Goal: Find specific page/section: Find specific page/section

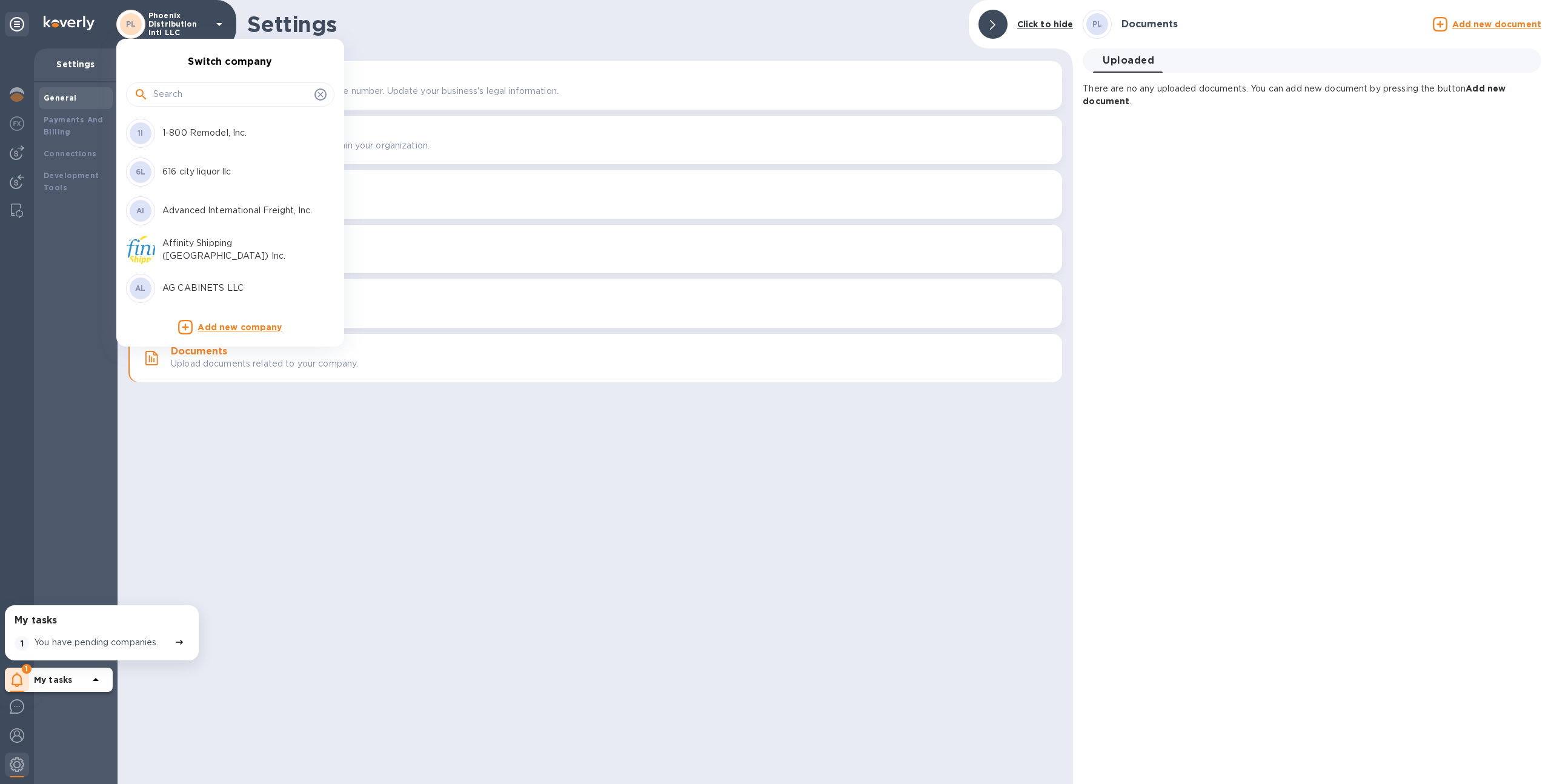
click at [207, 94] on input "text" at bounding box center [232, 95] width 156 height 18
type input "safety"
click at [205, 138] on p "Safety Technology USA Inc" at bounding box center [239, 133] width 153 height 12
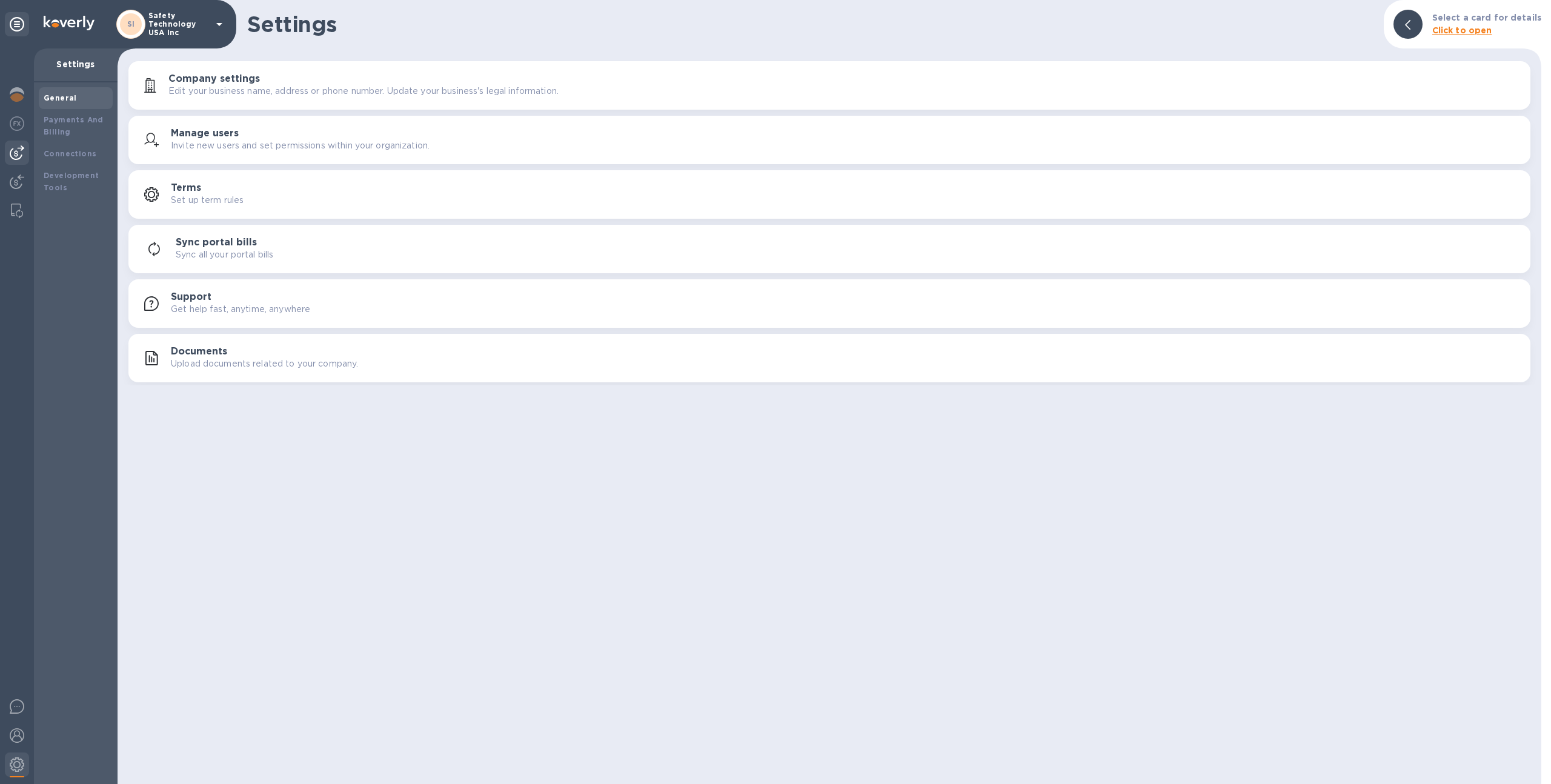
click at [17, 153] on img at bounding box center [17, 153] width 15 height 15
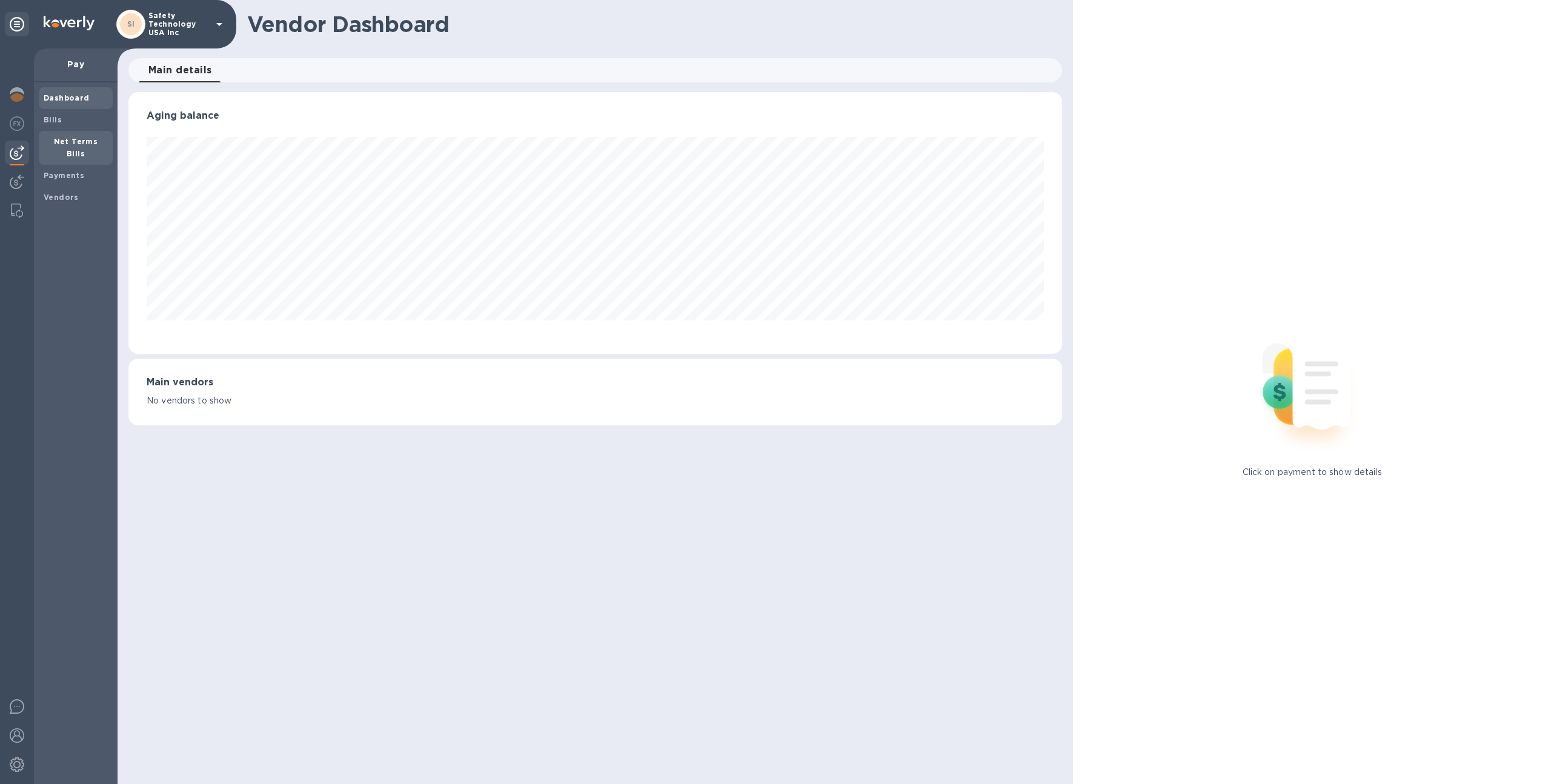
scroll to position [261, 934]
click at [61, 143] on b "Net Terms Bills" at bounding box center [76, 148] width 44 height 22
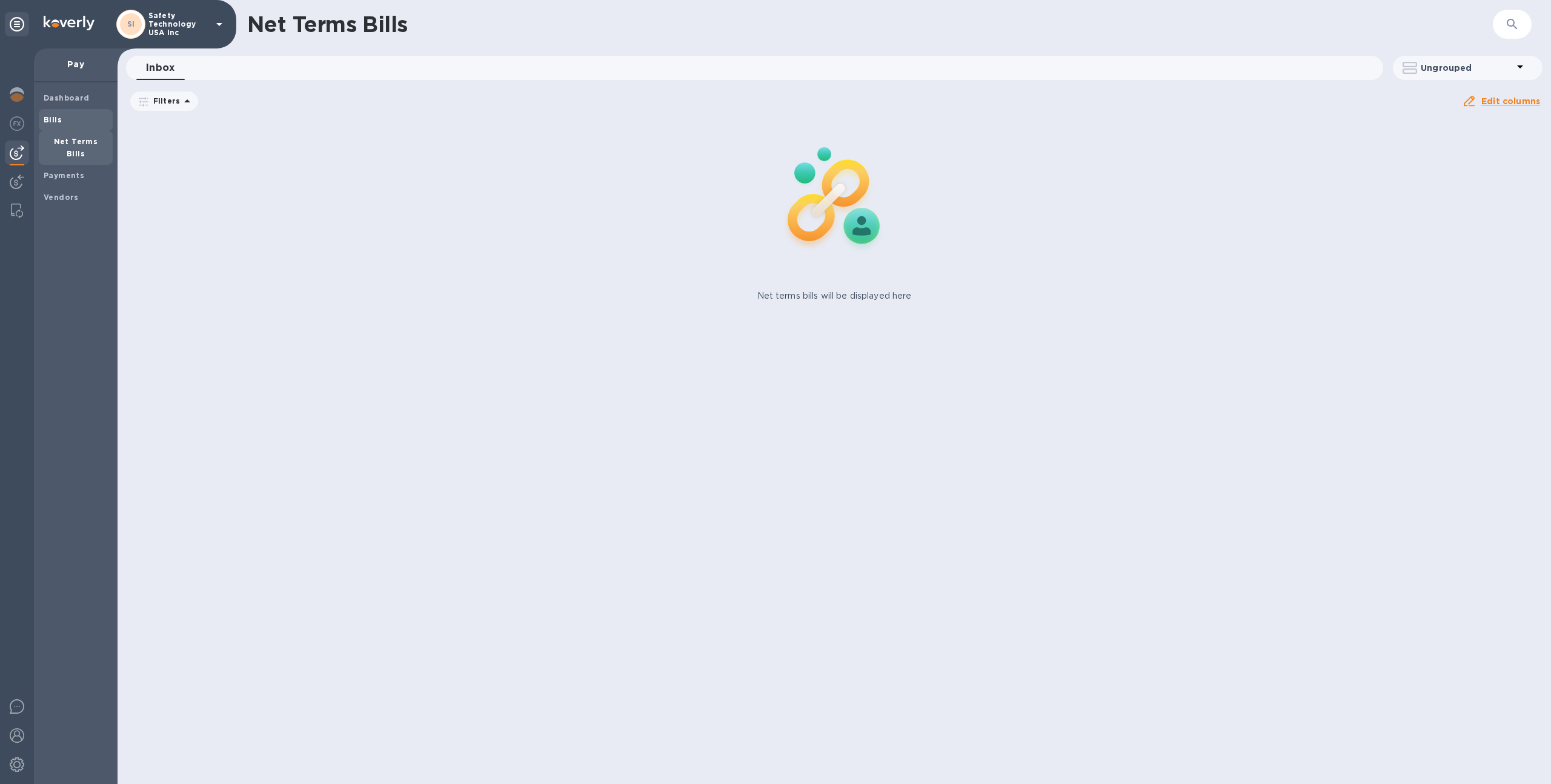
click at [77, 124] on span "Bills" at bounding box center [76, 119] width 64 height 12
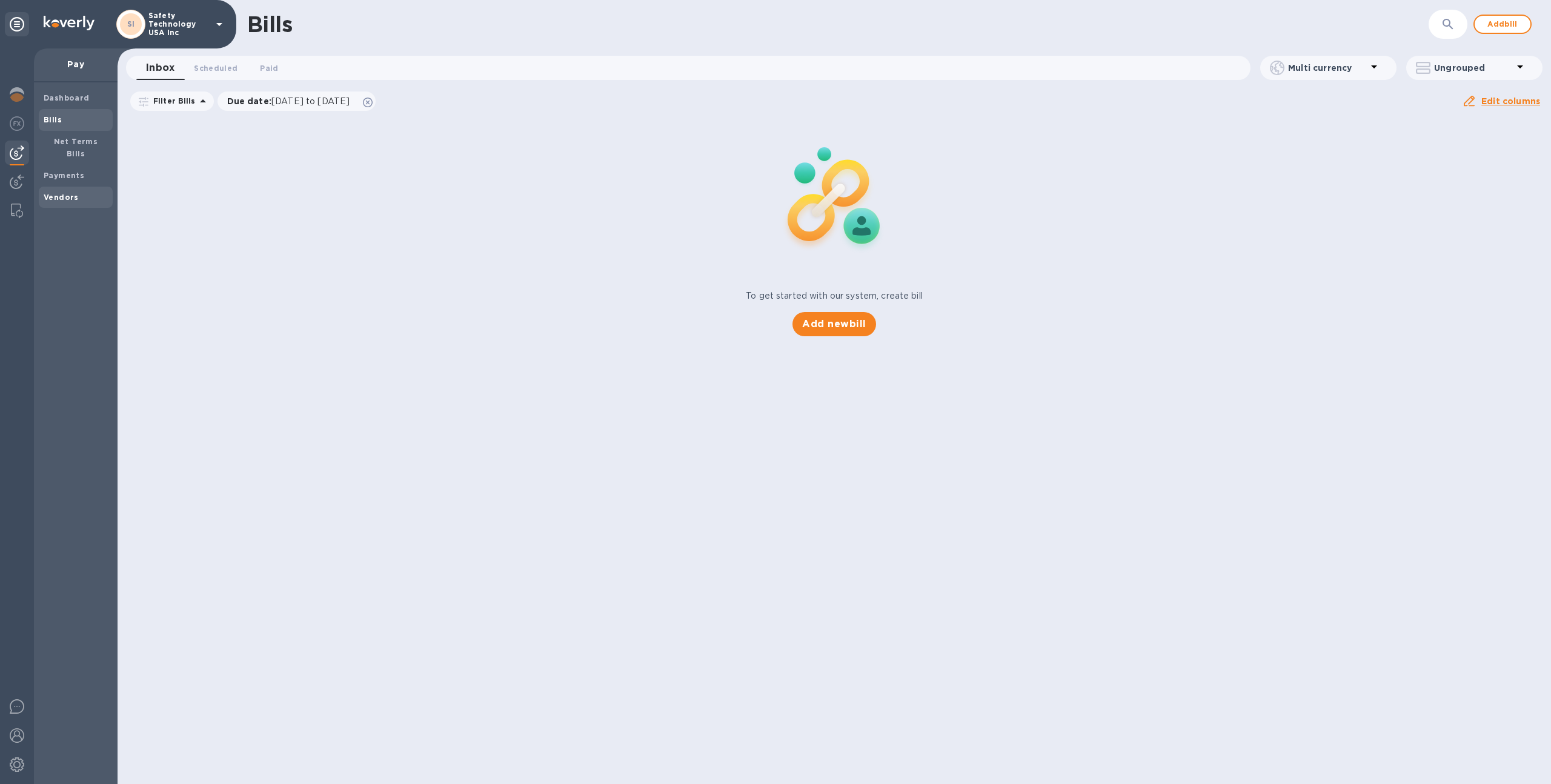
click at [64, 192] on b "Vendors" at bounding box center [61, 197] width 35 height 9
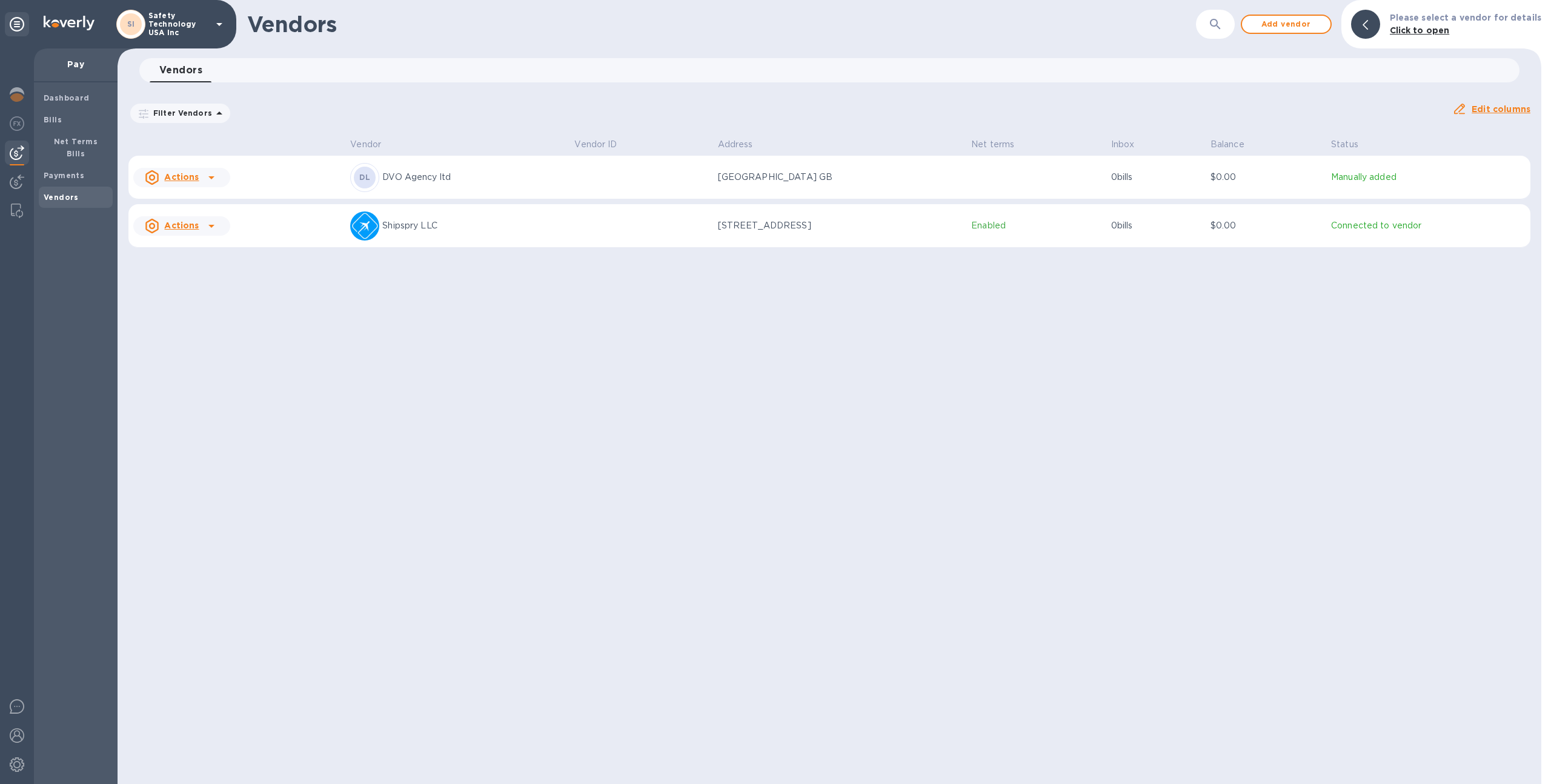
click at [198, 28] on p "Safety Technology USA Inc" at bounding box center [178, 24] width 61 height 26
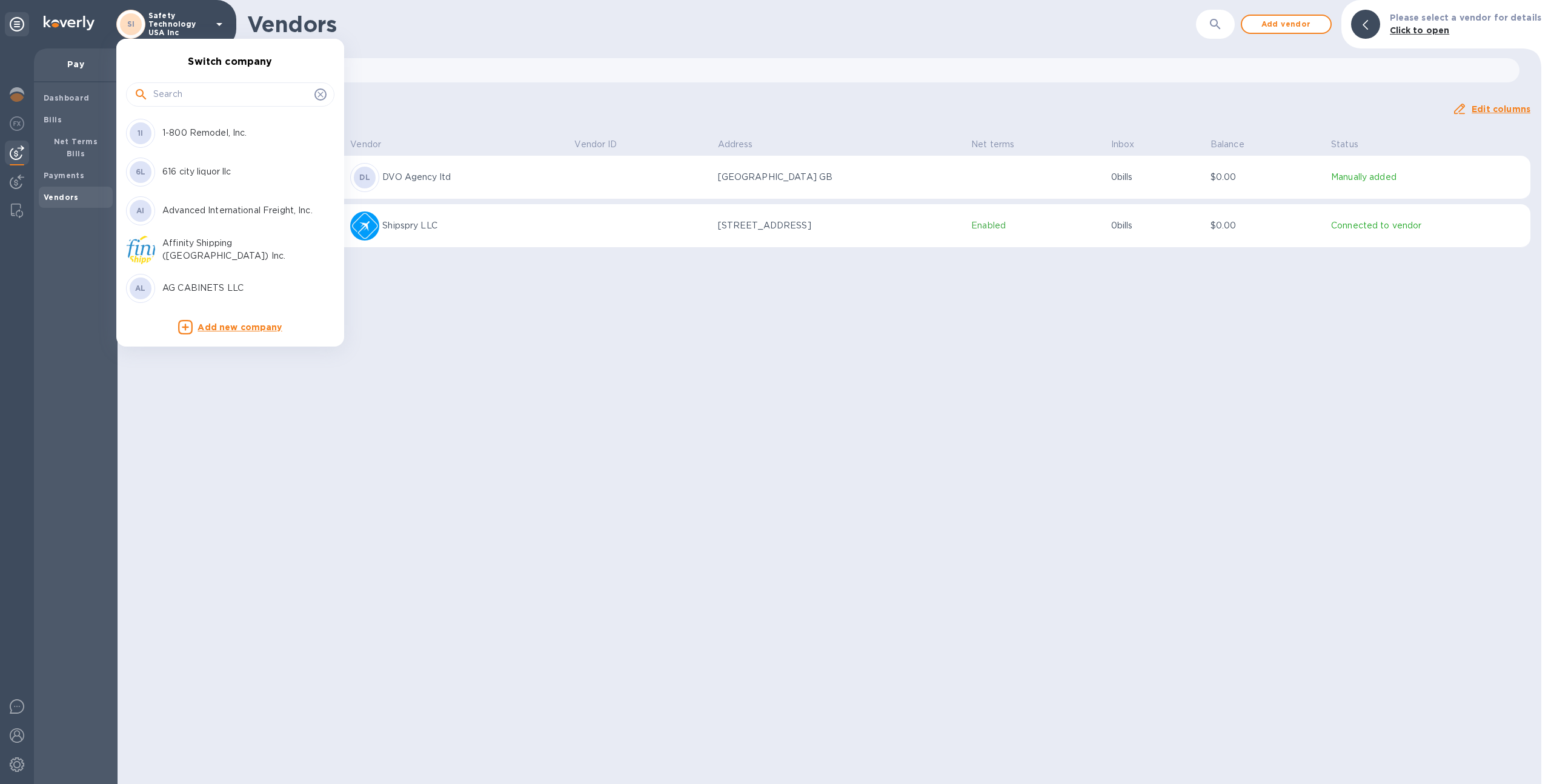
click at [203, 95] on input "text" at bounding box center [232, 95] width 156 height 18
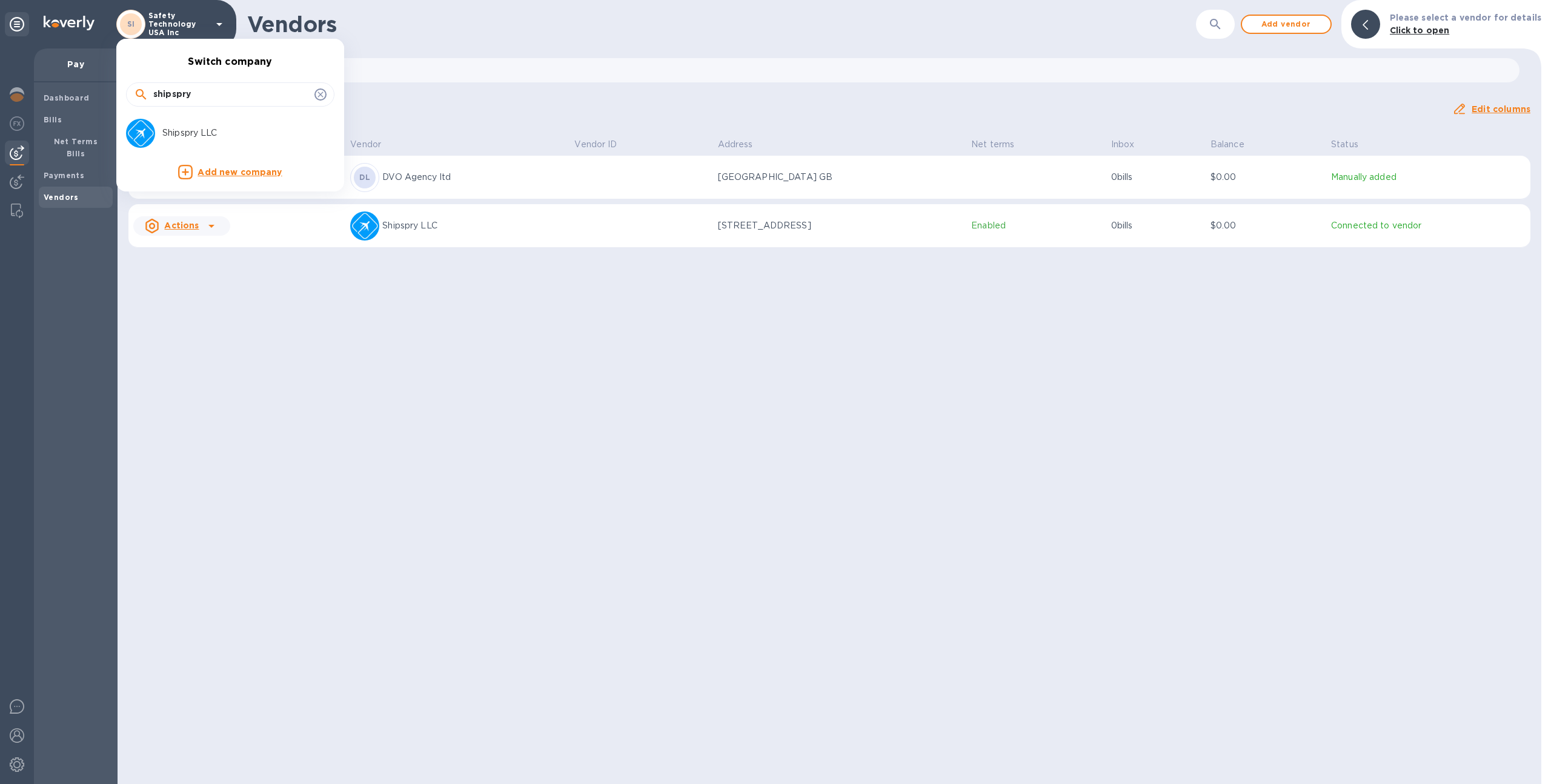
type input "shipspry"
click at [275, 138] on p "Shipspry LLC" at bounding box center [239, 133] width 153 height 12
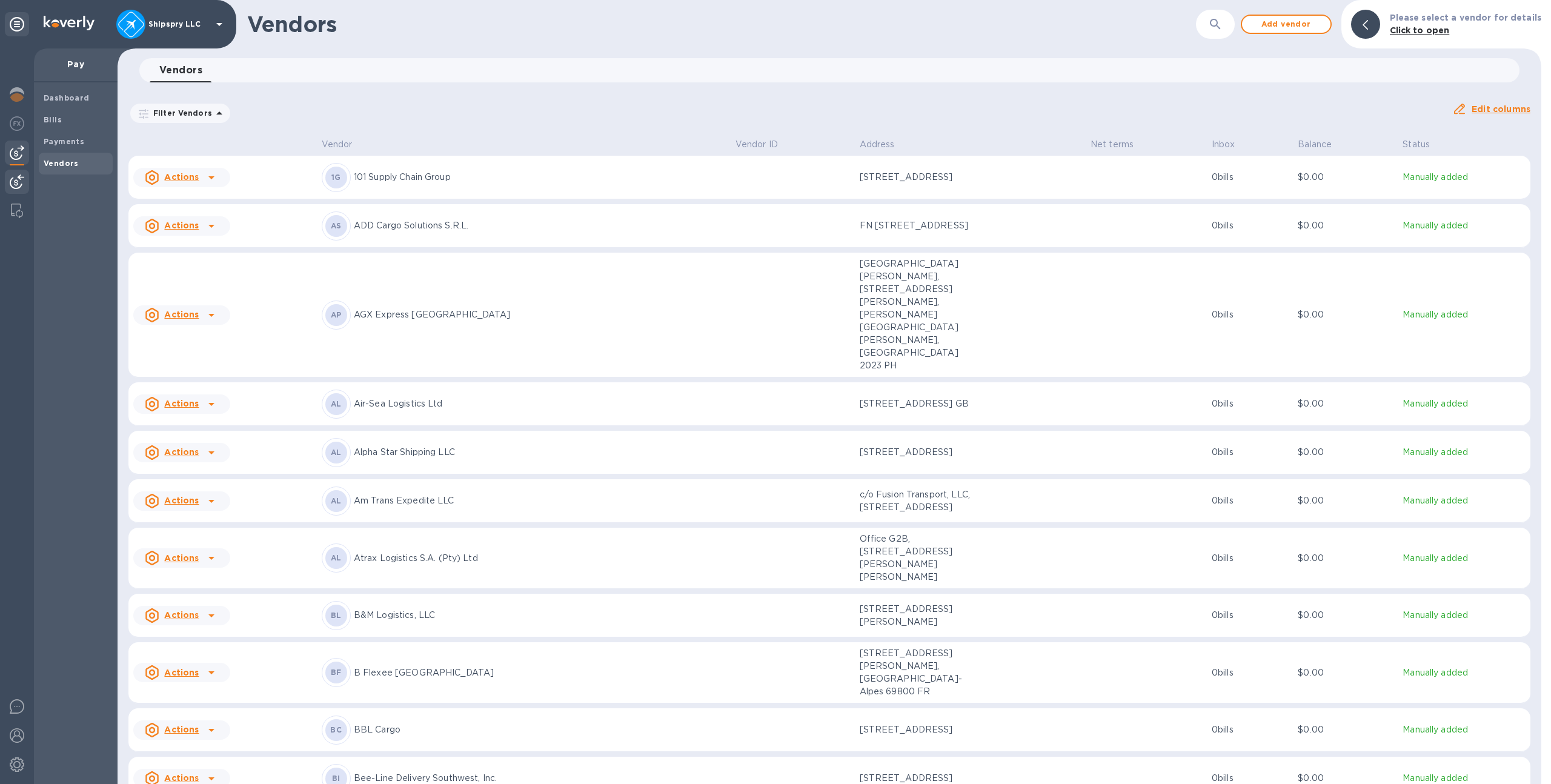
click at [12, 178] on img at bounding box center [17, 182] width 15 height 15
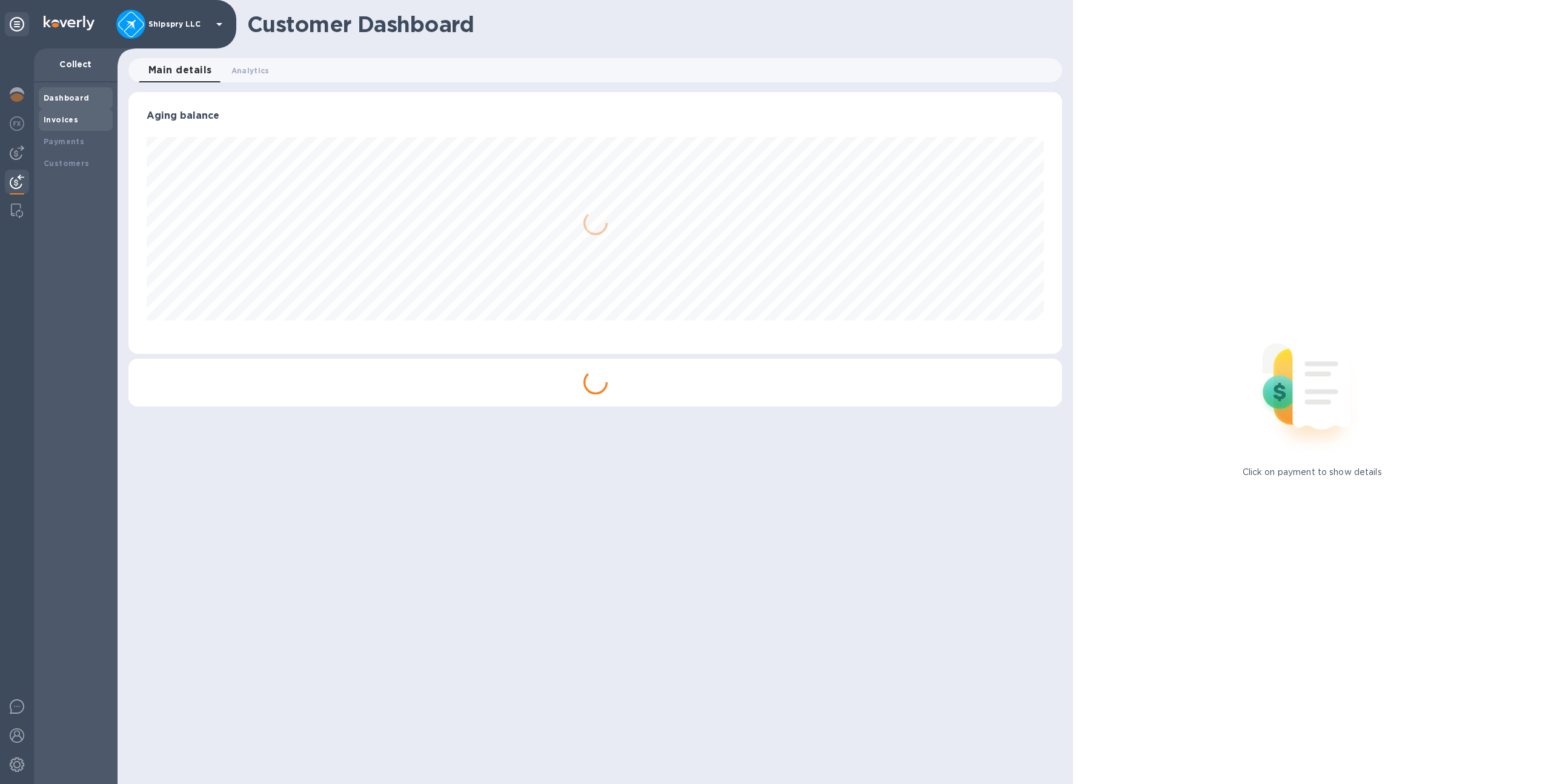
scroll to position [261, 934]
click at [51, 127] on div "Invoices" at bounding box center [76, 119] width 74 height 22
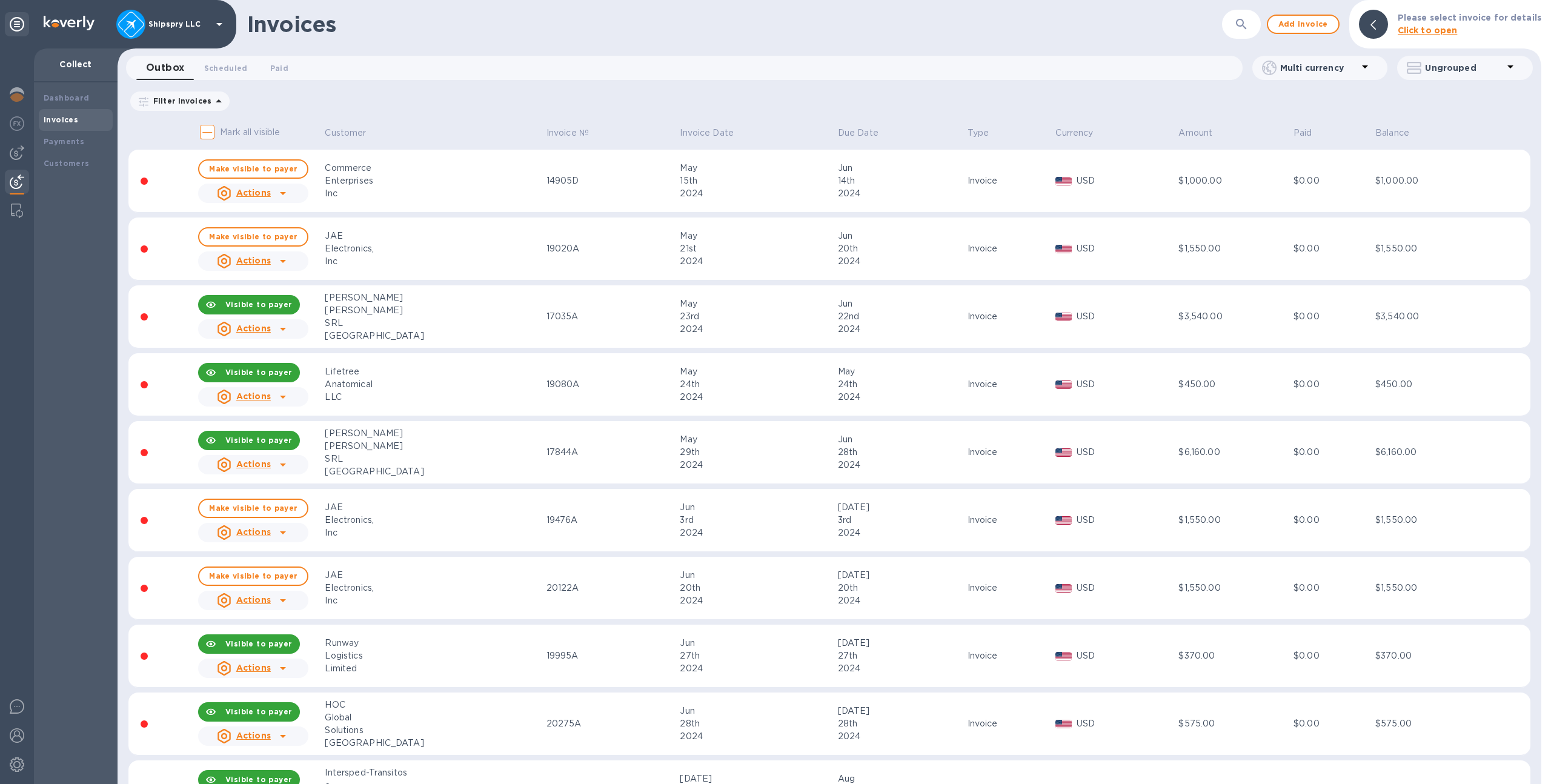
click at [1249, 21] on icon "button" at bounding box center [1241, 24] width 15 height 15
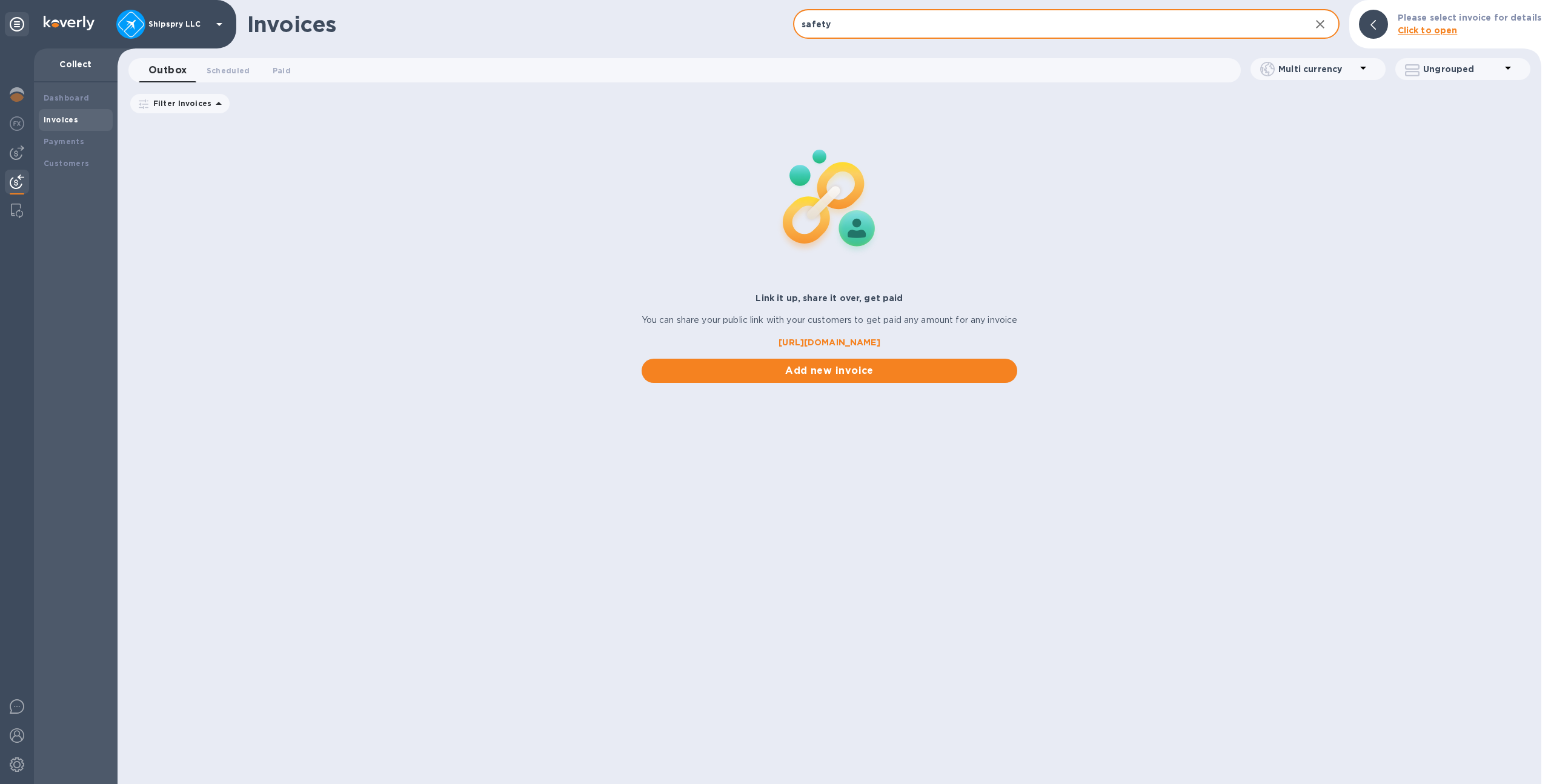
type input "safety"
